Goal: Task Accomplishment & Management: Check status

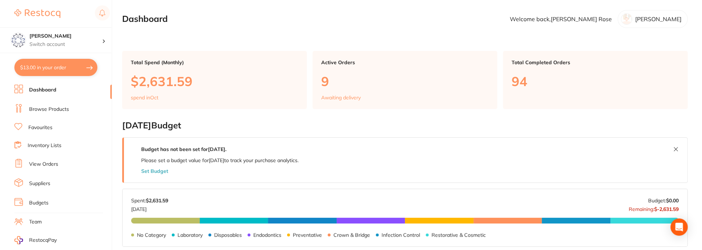
drag, startPoint x: 37, startPoint y: 161, endPoint x: 42, endPoint y: 156, distance: 6.9
click at [37, 161] on link "View Orders" at bounding box center [43, 164] width 29 height 7
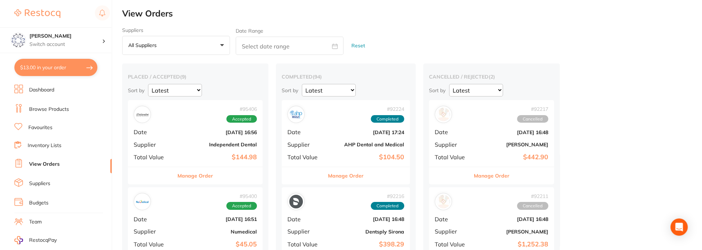
click at [35, 110] on link "Browse Products" at bounding box center [49, 109] width 40 height 7
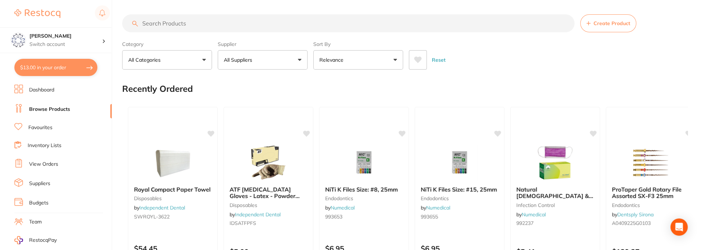
click at [171, 26] on input "search" at bounding box center [348, 23] width 452 height 18
paste input "O54008"
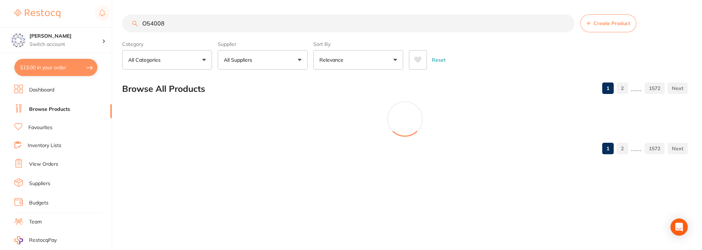
type input "O54008"
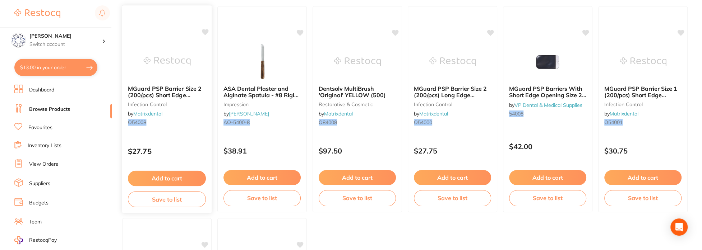
scroll to position [108, 0]
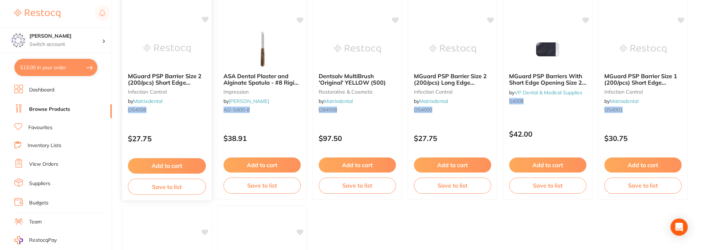
click at [166, 78] on span "MGuard PSP Barrier Size 2 (200/pcs) Short Edge Opening" at bounding box center [165, 82] width 74 height 20
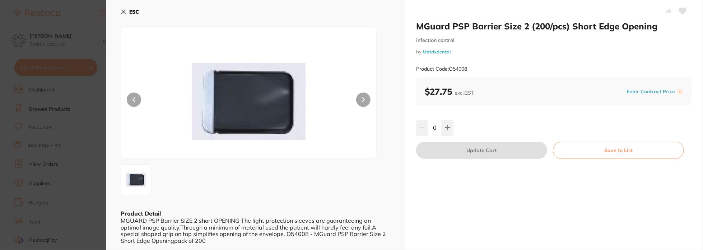
click at [593, 149] on button "Save to List" at bounding box center [618, 150] width 131 height 17
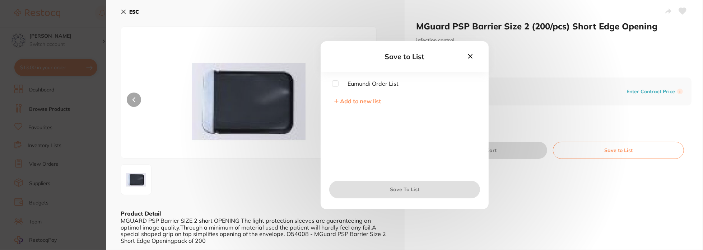
click at [332, 84] on div "Eumundi Order List Add to new list" at bounding box center [405, 126] width 168 height 93
click at [334, 85] on input "checkbox" at bounding box center [335, 83] width 6 height 6
checkbox input "true"
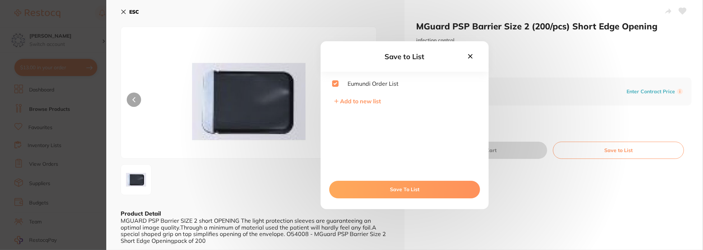
click at [398, 186] on button "Save To List" at bounding box center [404, 189] width 151 height 17
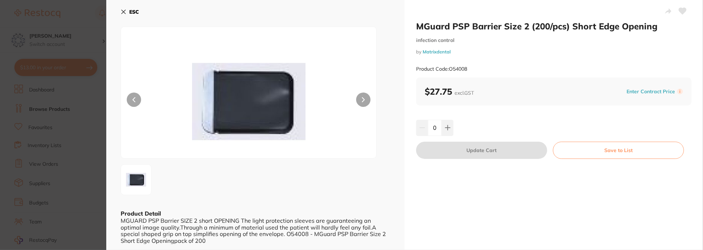
click at [132, 11] on b "ESC" at bounding box center [134, 12] width 10 height 6
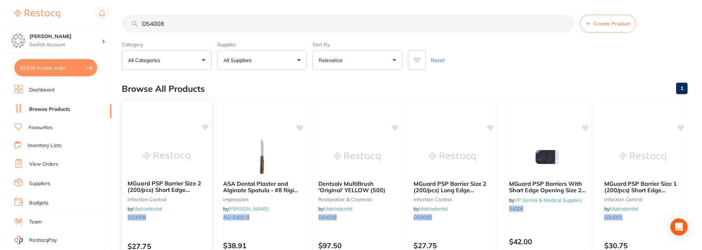
scroll to position [108, 0]
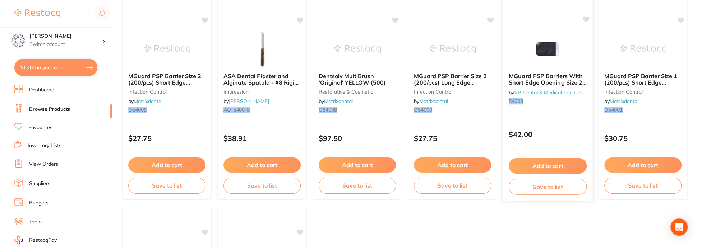
click at [568, 78] on span "MGuard PSP Barriers With Short Edge Opening Size 2 Pack Of 200" at bounding box center [548, 82] width 78 height 20
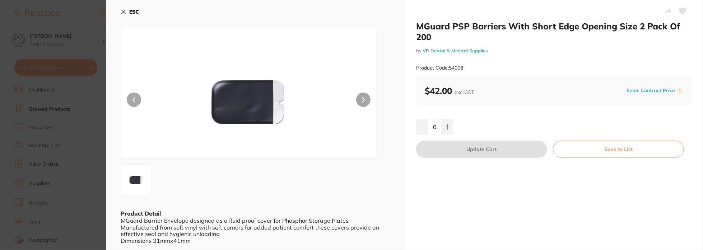
click at [125, 9] on icon at bounding box center [124, 12] width 6 height 6
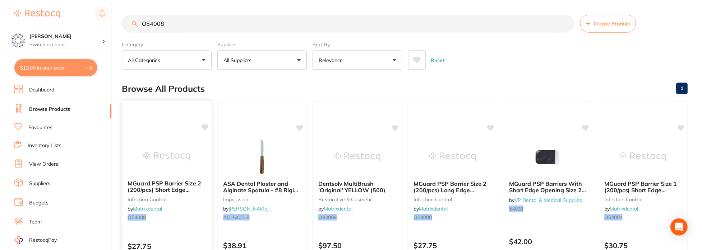
scroll to position [108, 0]
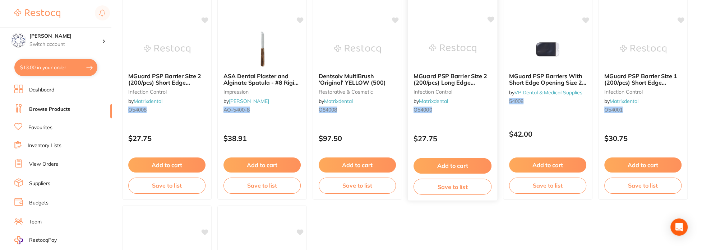
click at [472, 74] on span "MGuard PSP Barrier Size 2 (200/pcs) Long Edge Opening" at bounding box center [450, 82] width 74 height 20
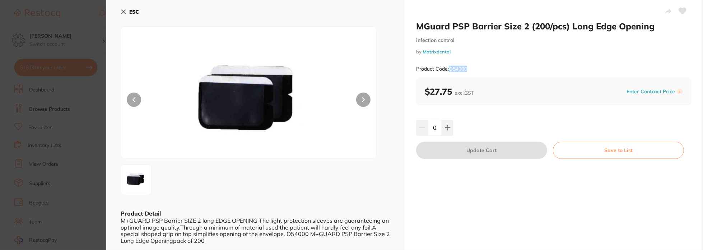
drag, startPoint x: 450, startPoint y: 68, endPoint x: 479, endPoint y: 70, distance: 29.5
click at [479, 70] on div "Product Code: O54000" at bounding box center [553, 69] width 275 height 18
copy small "O54000"
click at [601, 148] on button "Save to List" at bounding box center [618, 150] width 131 height 17
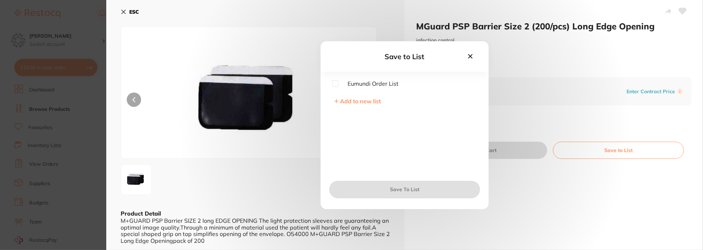
click at [338, 84] on input "checkbox" at bounding box center [335, 83] width 6 height 6
checkbox input "true"
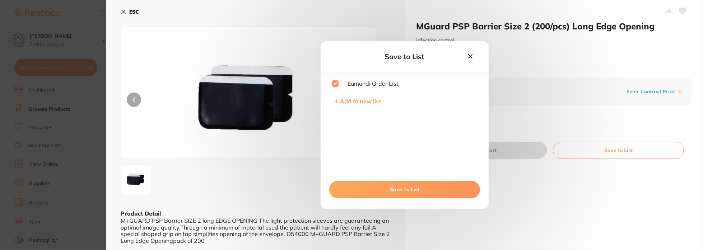
click at [383, 188] on button "Save To List" at bounding box center [404, 189] width 151 height 17
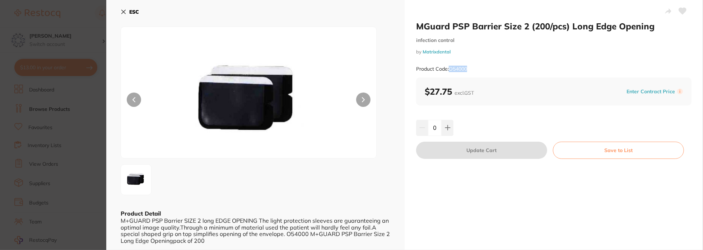
click at [133, 9] on button "ESC" at bounding box center [130, 12] width 18 height 12
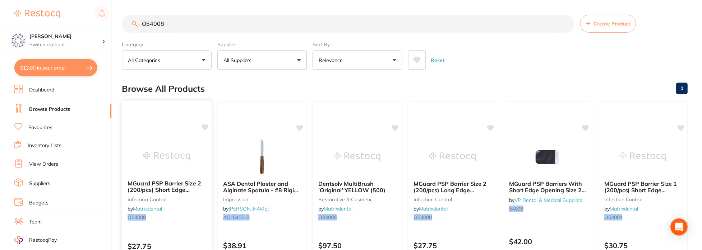
scroll to position [108, 0]
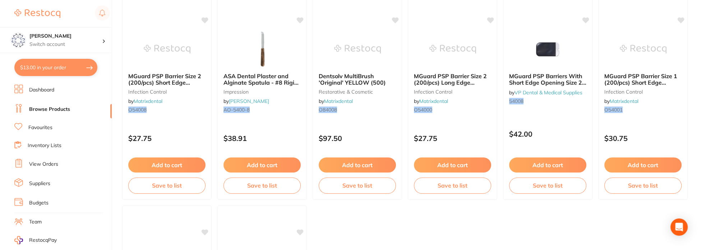
click at [53, 163] on link "View Orders" at bounding box center [43, 164] width 29 height 7
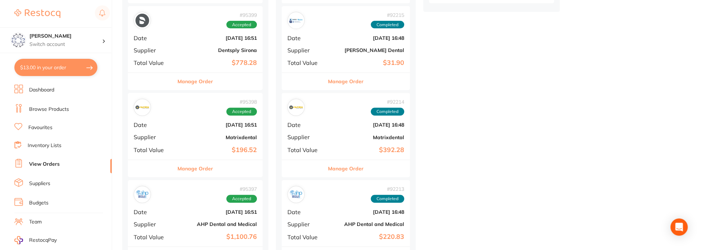
scroll to position [287, 0]
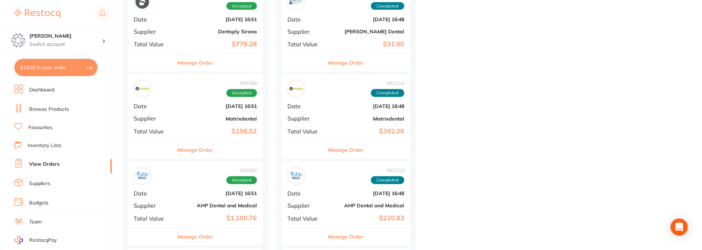
click at [206, 152] on button "Manage Order" at bounding box center [195, 150] width 36 height 17
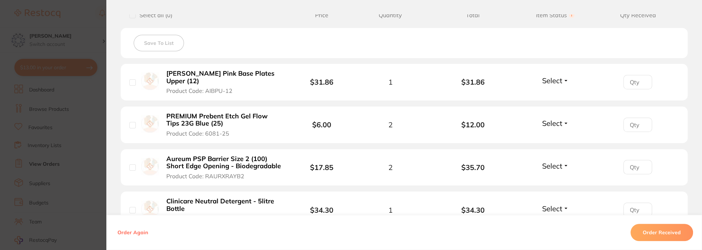
scroll to position [287, 0]
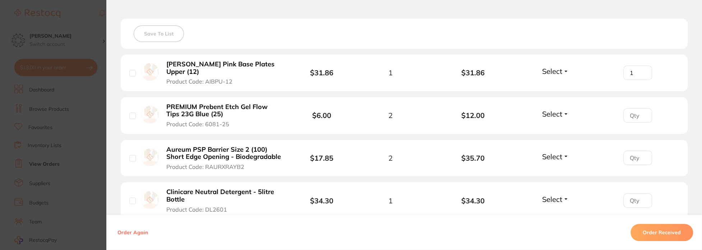
type input "1"
click at [641, 70] on input "1" at bounding box center [637, 73] width 29 height 14
click at [641, 113] on input "1" at bounding box center [637, 115] width 29 height 14
type input "2"
click at [641, 113] on input "2" at bounding box center [637, 115] width 29 height 14
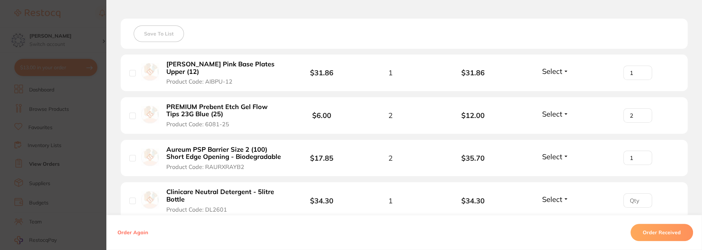
type input "1"
click at [641, 154] on input "1" at bounding box center [637, 158] width 29 height 14
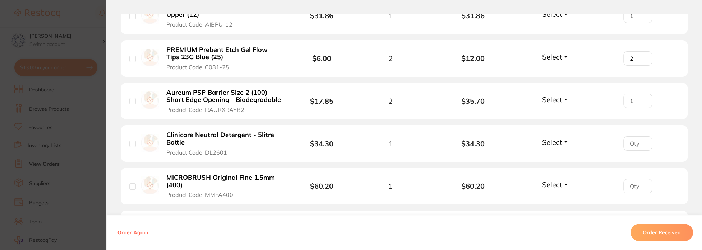
scroll to position [359, 0]
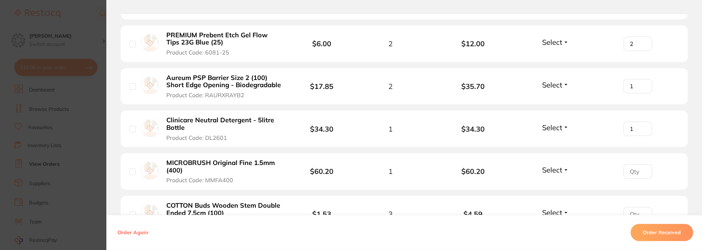
type input "1"
click at [643, 127] on input "1" at bounding box center [637, 129] width 29 height 14
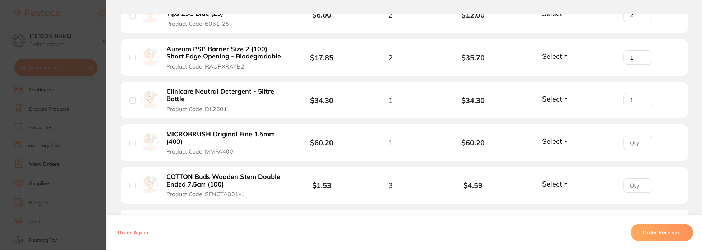
scroll to position [431, 0]
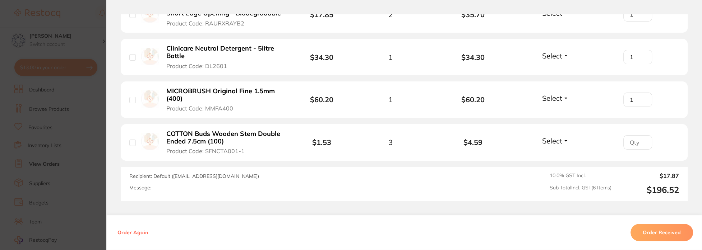
type input "1"
click at [642, 97] on input "1" at bounding box center [637, 100] width 29 height 14
click at [640, 140] on input "1" at bounding box center [637, 142] width 29 height 14
click at [640, 140] on input "2" at bounding box center [637, 142] width 29 height 14
type input "3"
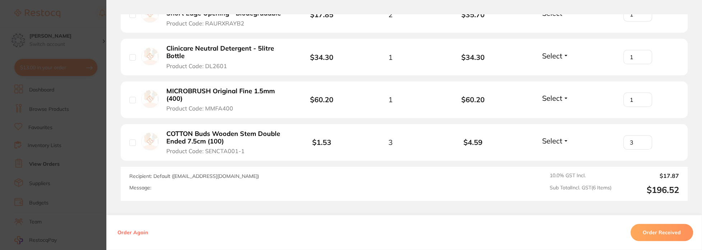
click at [640, 140] on input "3" at bounding box center [637, 142] width 29 height 14
click at [555, 141] on span "Select" at bounding box center [552, 140] width 20 height 9
drag, startPoint x: 554, startPoint y: 156, endPoint x: 551, endPoint y: 135, distance: 21.5
click at [554, 135] on span "Received" at bounding box center [555, 135] width 18 height 0
click at [552, 98] on span "Select" at bounding box center [552, 98] width 20 height 9
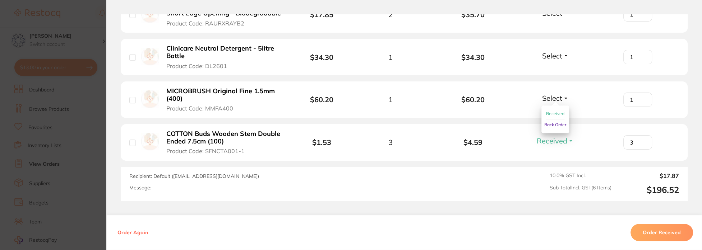
click at [553, 113] on span "Received" at bounding box center [555, 113] width 18 height 5
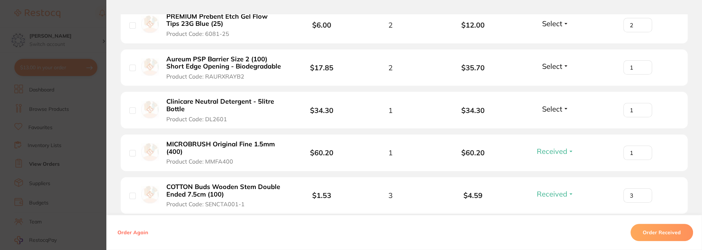
scroll to position [359, 0]
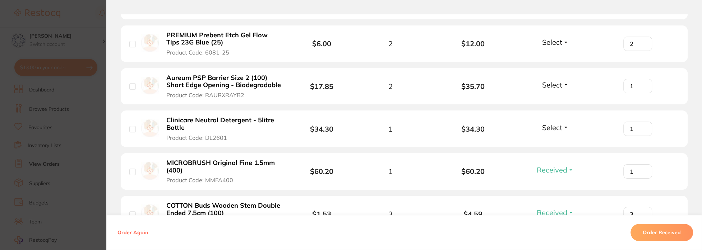
click at [555, 133] on div "Select Received Back Order" at bounding box center [555, 129] width 31 height 12
click at [550, 128] on span "Select" at bounding box center [552, 127] width 20 height 9
drag, startPoint x: 549, startPoint y: 140, endPoint x: 548, endPoint y: 131, distance: 8.4
click at [548, 139] on button "Received" at bounding box center [555, 143] width 18 height 11
click at [550, 86] on span "Select" at bounding box center [552, 84] width 20 height 9
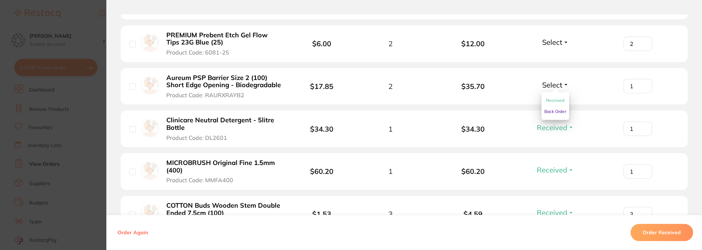
click at [553, 110] on span "Back Order" at bounding box center [555, 111] width 22 height 5
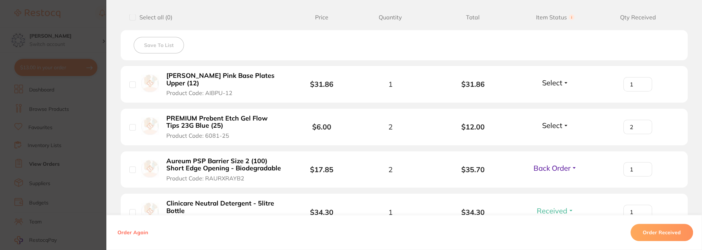
scroll to position [251, 0]
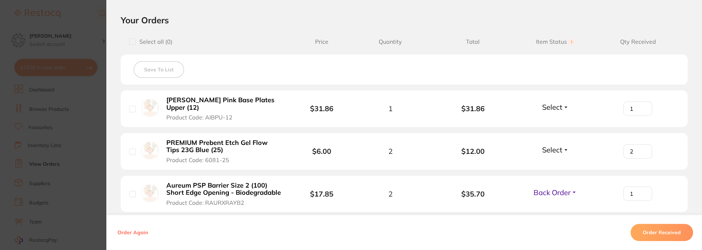
click at [550, 148] on span "Select" at bounding box center [552, 149] width 20 height 9
click at [549, 165] on span "Received" at bounding box center [555, 165] width 18 height 5
click at [545, 111] on span "Select" at bounding box center [552, 107] width 20 height 9
click at [547, 122] on span "Received" at bounding box center [555, 122] width 18 height 5
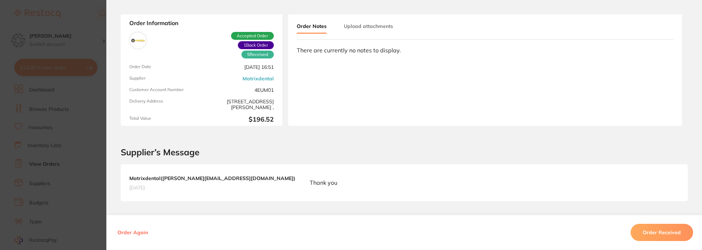
scroll to position [0, 0]
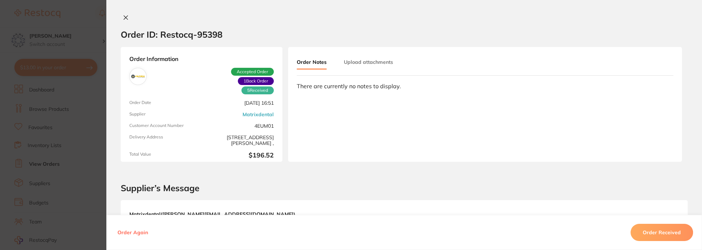
click at [125, 15] on icon at bounding box center [126, 18] width 6 height 6
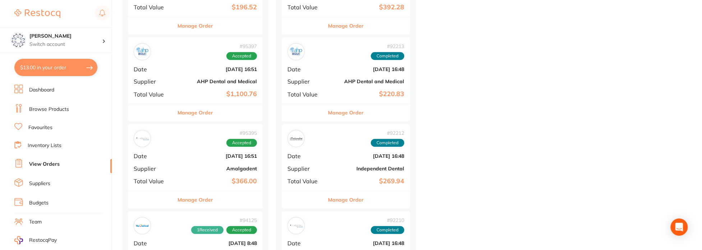
scroll to position [431, 0]
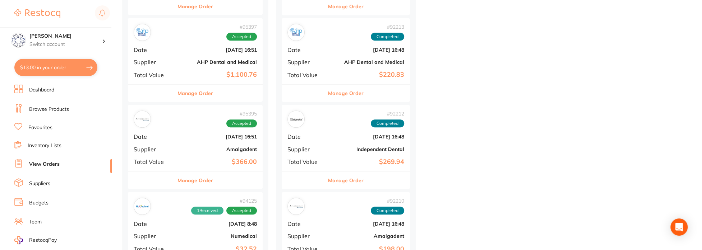
click at [226, 184] on div "Manage Order" at bounding box center [195, 181] width 135 height 18
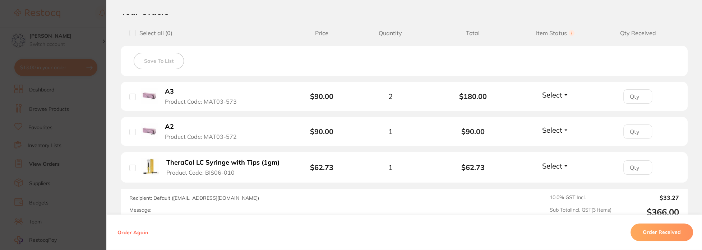
scroll to position [251, 0]
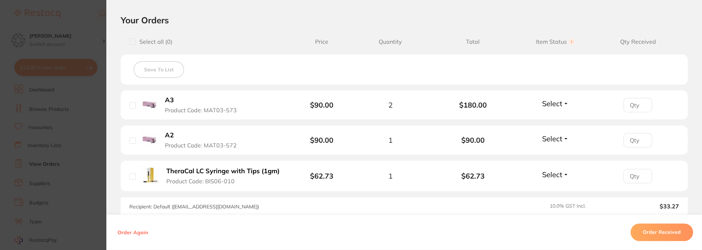
click at [561, 138] on button "Select" at bounding box center [555, 138] width 31 height 9
click at [557, 155] on span "Received" at bounding box center [555, 154] width 18 height 5
type input "1"
click at [643, 138] on input "1" at bounding box center [637, 140] width 29 height 14
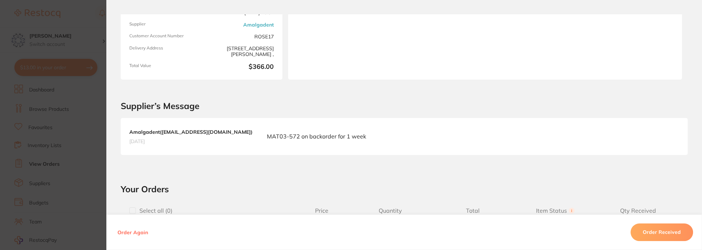
scroll to position [0, 0]
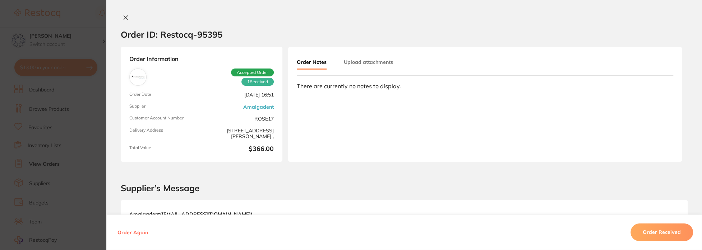
click at [126, 16] on icon at bounding box center [126, 18] width 4 height 4
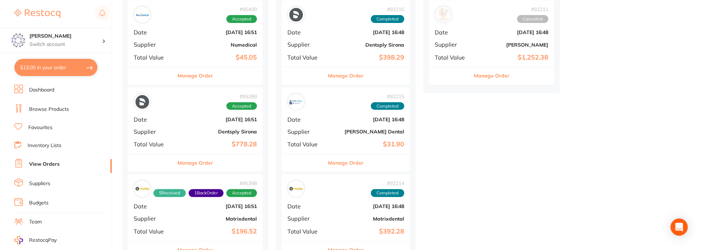
scroll to position [180, 0]
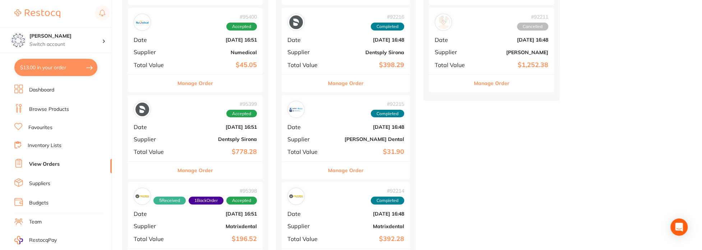
click at [219, 168] on div "Manage Order" at bounding box center [195, 171] width 135 height 18
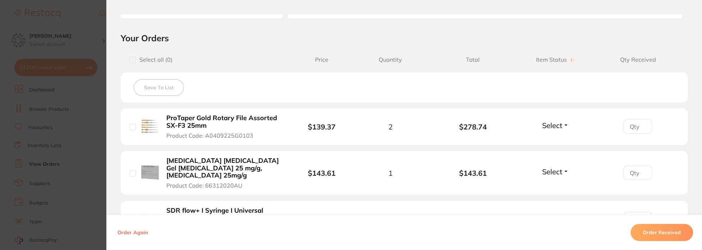
scroll to position [180, 0]
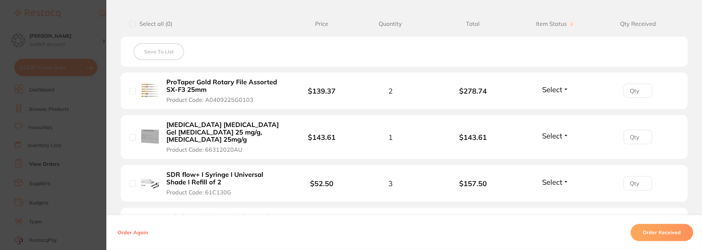
click at [566, 88] on button "Select" at bounding box center [555, 89] width 31 height 9
click at [556, 104] on span "Received" at bounding box center [555, 104] width 18 height 5
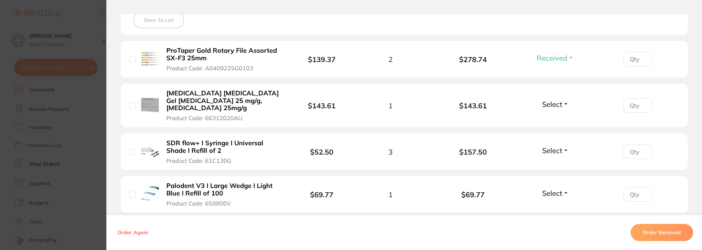
scroll to position [216, 0]
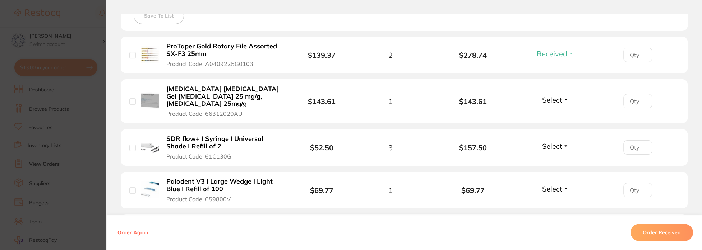
click at [547, 97] on span "Select" at bounding box center [552, 100] width 20 height 9
click at [547, 113] on span "Received" at bounding box center [555, 115] width 18 height 5
click at [553, 142] on span "Select" at bounding box center [552, 146] width 20 height 9
click at [553, 159] on span "Received" at bounding box center [555, 161] width 18 height 5
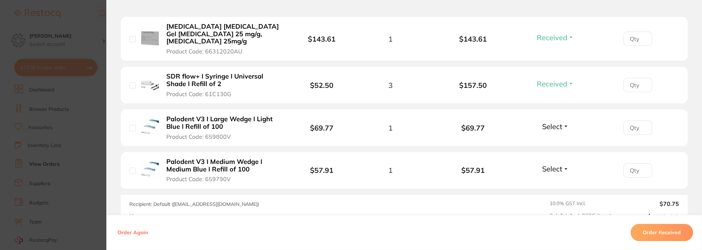
scroll to position [287, 0]
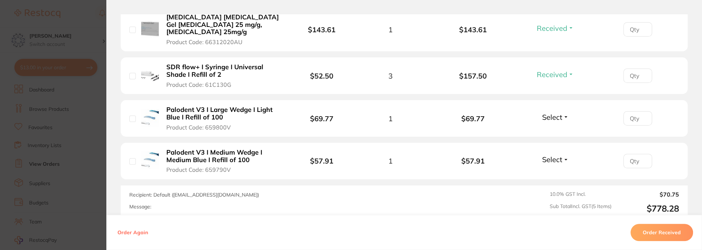
click at [546, 113] on span "Select" at bounding box center [552, 117] width 20 height 9
click at [544, 125] on ul "Received Back Order" at bounding box center [555, 139] width 28 height 28
click at [552, 130] on span "Received" at bounding box center [555, 132] width 18 height 5
click at [556, 155] on span "Select" at bounding box center [552, 159] width 20 height 9
click at [553, 172] on span "Received" at bounding box center [555, 174] width 18 height 5
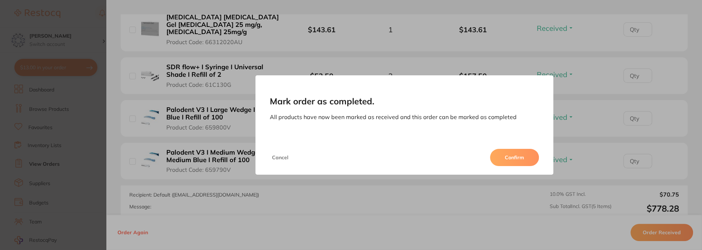
drag, startPoint x: 477, startPoint y: 162, endPoint x: 501, endPoint y: 163, distance: 23.4
click at [478, 162] on div "Cancel Confirm" at bounding box center [404, 157] width 298 height 34
click at [501, 162] on button "Confirm" at bounding box center [514, 157] width 49 height 17
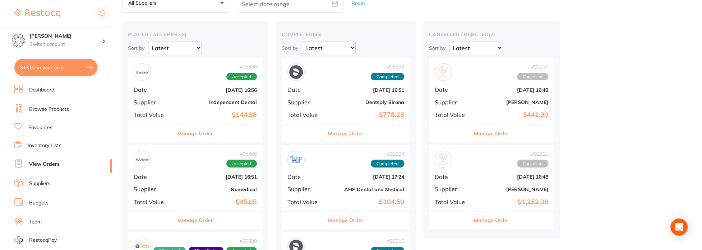
scroll to position [36, 0]
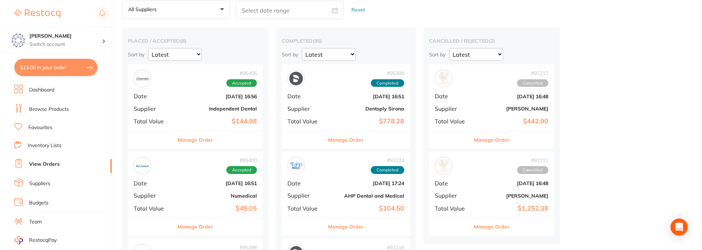
click at [225, 143] on div "Manage Order" at bounding box center [195, 140] width 135 height 18
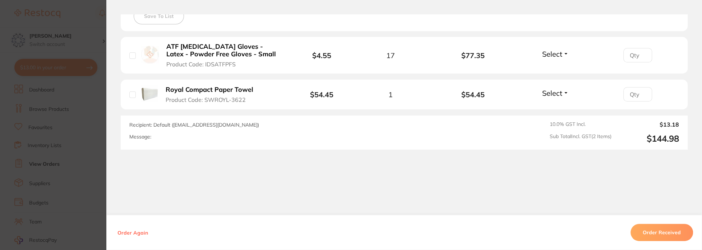
scroll to position [216, 0]
click at [661, 236] on button "Order Received" at bounding box center [661, 232] width 62 height 17
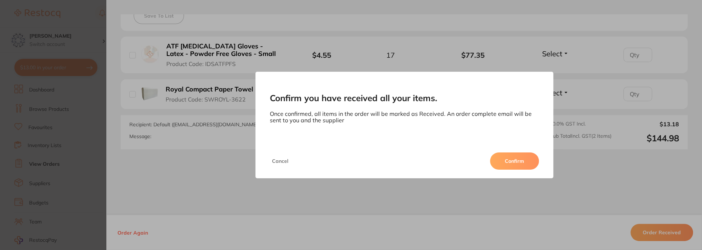
click at [515, 164] on button "Confirm" at bounding box center [514, 161] width 49 height 17
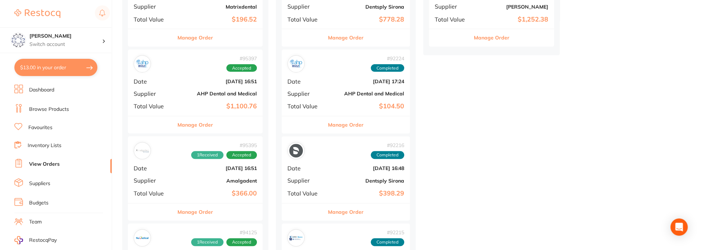
scroll to position [251, 0]
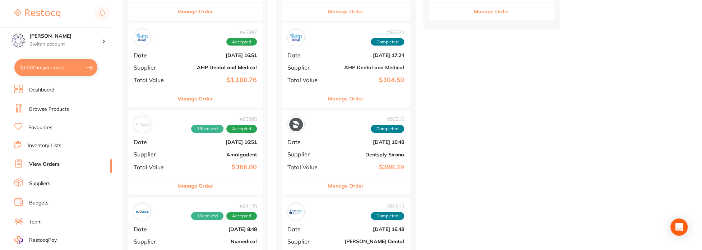
click at [217, 187] on div "Manage Order" at bounding box center [195, 186] width 135 height 18
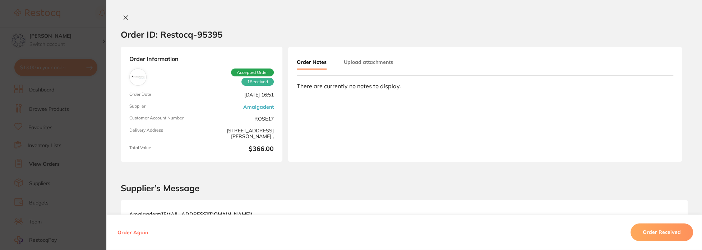
type input "1"
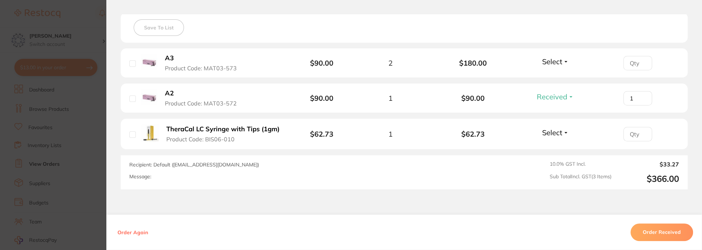
scroll to position [323, 0]
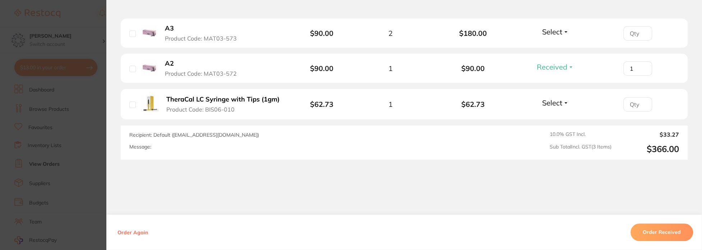
click at [641, 232] on button "Order Received" at bounding box center [661, 232] width 62 height 17
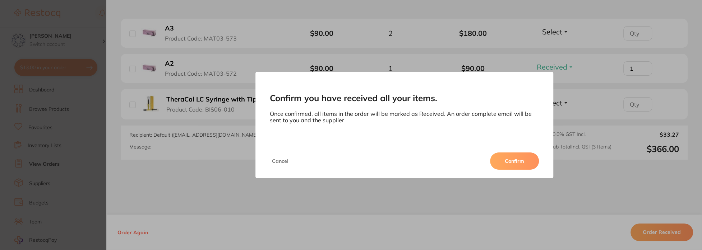
click at [503, 153] on button "Confirm" at bounding box center [514, 161] width 49 height 17
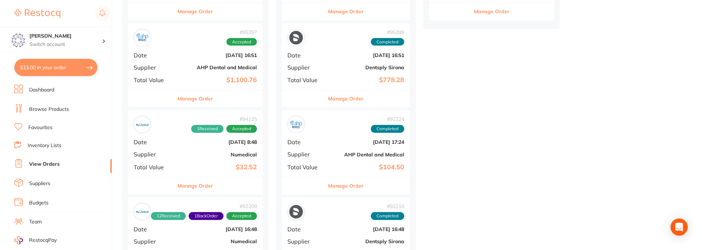
click at [200, 99] on button "Manage Order" at bounding box center [195, 98] width 36 height 17
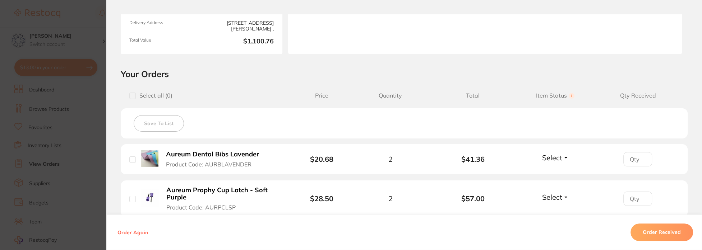
scroll to position [144, 0]
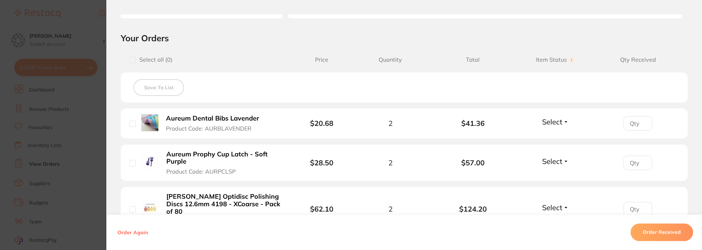
click at [552, 122] on span "Select" at bounding box center [552, 121] width 20 height 9
click at [553, 135] on span "Received" at bounding box center [555, 137] width 18 height 5
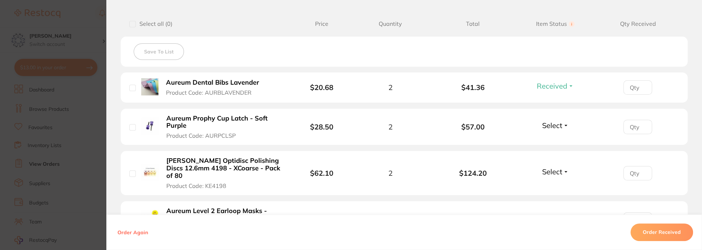
click at [547, 131] on div "Select Received Back Order" at bounding box center [555, 127] width 31 height 12
click at [547, 128] on span "Select" at bounding box center [552, 125] width 20 height 9
click at [547, 138] on span "Received" at bounding box center [555, 140] width 18 height 5
click at [542, 167] on span "Select" at bounding box center [552, 171] width 20 height 9
click at [547, 182] on li "Hawe Optidisc Polishing Discs 12.6mm 4198 - XCoarse - Pack of 80 Product Code: …" at bounding box center [404, 173] width 567 height 44
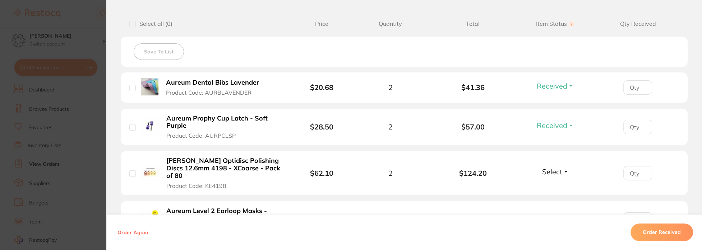
click at [547, 168] on span "Select" at bounding box center [552, 171] width 20 height 9
click at [551, 185] on span "Received" at bounding box center [555, 187] width 18 height 5
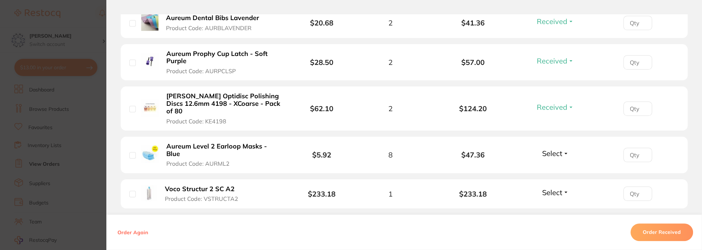
scroll to position [251, 0]
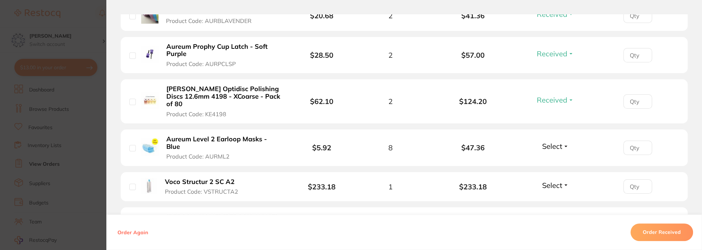
click at [546, 142] on span "Select" at bounding box center [552, 146] width 20 height 9
click at [547, 159] on span "Received" at bounding box center [555, 161] width 18 height 5
click at [549, 181] on span "Select" at bounding box center [552, 185] width 20 height 9
click at [549, 198] on span "Received" at bounding box center [555, 200] width 18 height 5
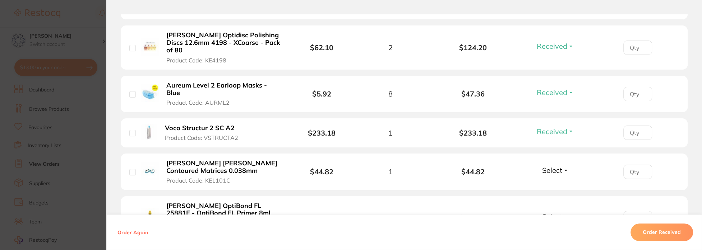
scroll to position [323, 0]
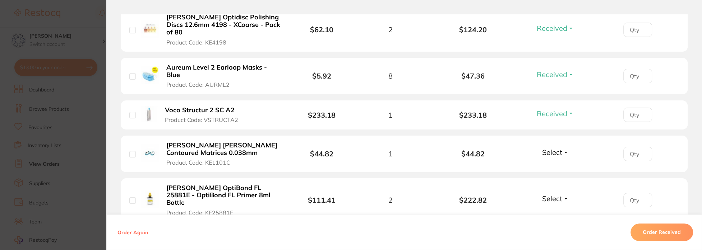
click at [552, 148] on span "Select" at bounding box center [552, 152] width 20 height 9
click at [553, 165] on span "Received" at bounding box center [555, 167] width 18 height 5
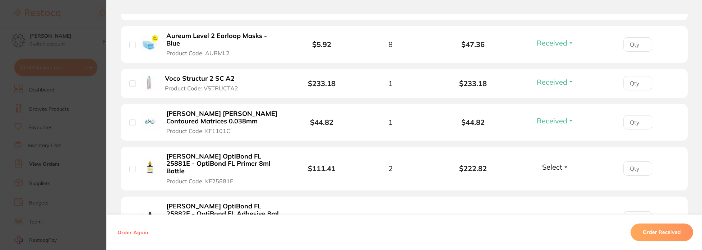
scroll to position [359, 0]
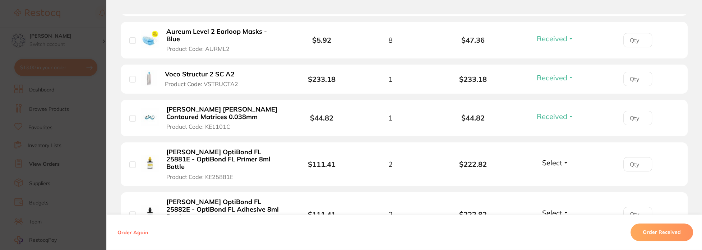
click at [559, 158] on span "Select" at bounding box center [552, 162] width 20 height 9
drag, startPoint x: 552, startPoint y: 161, endPoint x: 552, endPoint y: 165, distance: 4.3
click at [552, 176] on span "Received" at bounding box center [555, 178] width 18 height 5
click at [553, 209] on span "Select" at bounding box center [552, 213] width 20 height 9
click at [549, 226] on span "Received" at bounding box center [555, 228] width 18 height 5
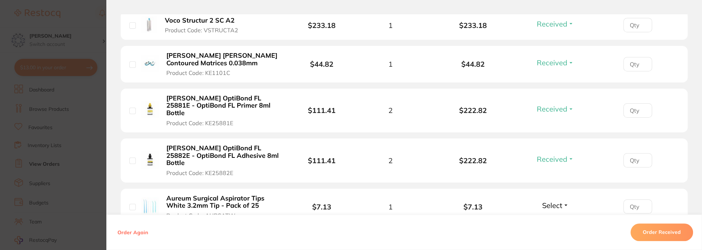
scroll to position [431, 0]
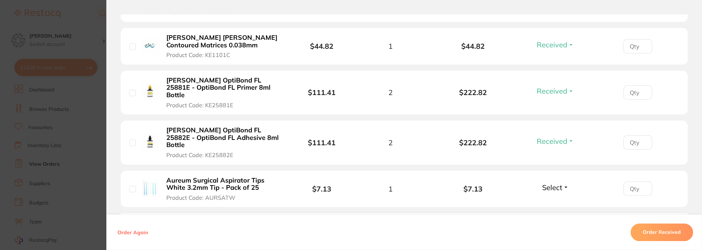
click at [555, 183] on span "Select" at bounding box center [552, 187] width 20 height 9
click at [554, 200] on span "Received" at bounding box center [555, 202] width 18 height 5
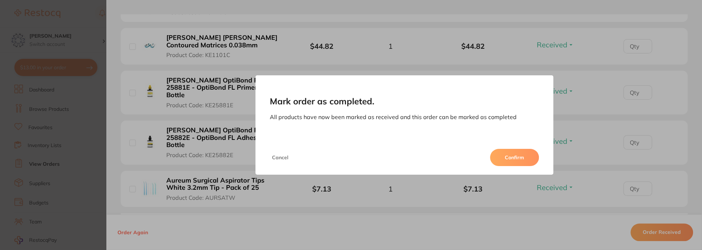
click at [528, 167] on div "Cancel Confirm" at bounding box center [404, 157] width 298 height 34
click at [527, 161] on button "Confirm" at bounding box center [514, 157] width 49 height 17
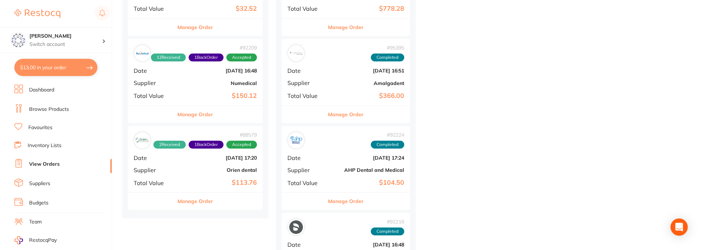
scroll to position [323, 0]
click at [216, 203] on div "Manage Order" at bounding box center [195, 201] width 135 height 18
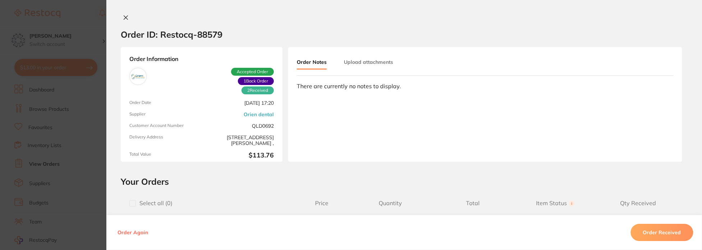
scroll to position [180, 0]
click at [124, 18] on icon at bounding box center [126, 18] width 6 height 6
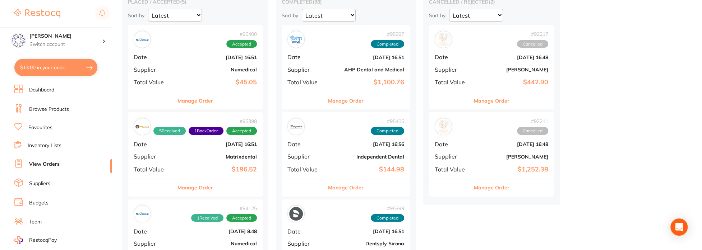
scroll to position [72, 0]
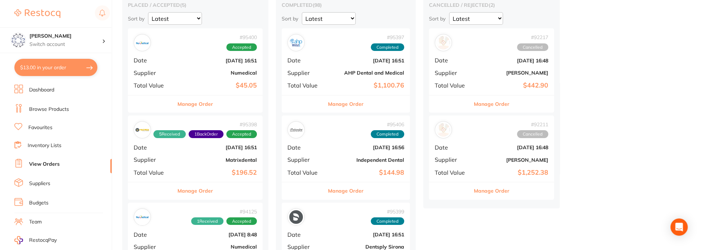
click at [224, 108] on div "Manage Order" at bounding box center [195, 104] width 135 height 18
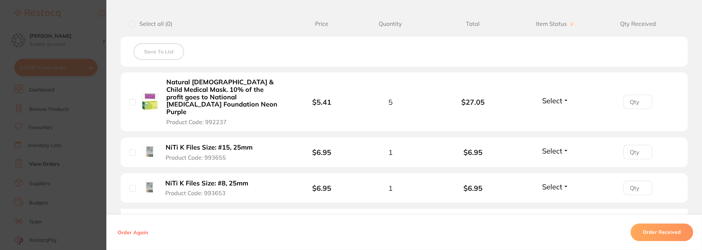
scroll to position [216, 0]
